Goal: Task Accomplishment & Management: Manage account settings

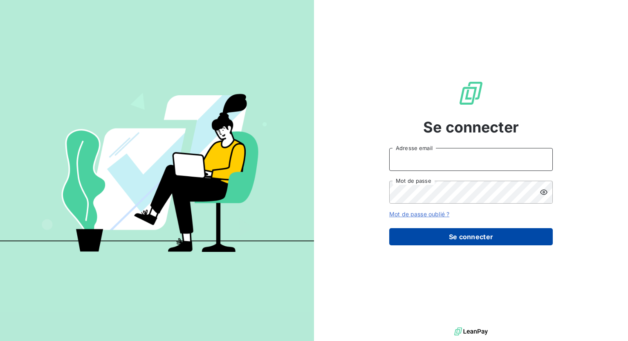
type input "[EMAIL_ADDRESS][DOMAIN_NAME]"
click at [453, 240] on button "Se connecter" at bounding box center [470, 236] width 163 height 17
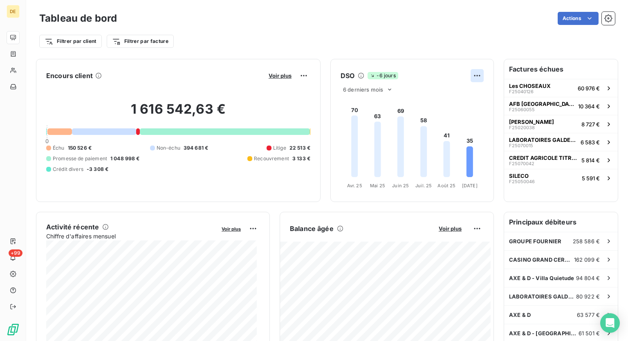
click at [469, 81] on html "DE +99 Tableau de bord Actions Filtrer par client Filtrer par facture Encours c…" at bounding box center [314, 170] width 628 height 341
click at [422, 54] on html "DE +99 Tableau de bord Actions Filtrer par client Filtrer par facture Encours c…" at bounding box center [314, 170] width 628 height 341
click at [94, 134] on div at bounding box center [104, 131] width 64 height 7
click at [59, 130] on div at bounding box center [59, 131] width 25 height 7
